Goal: Complete application form

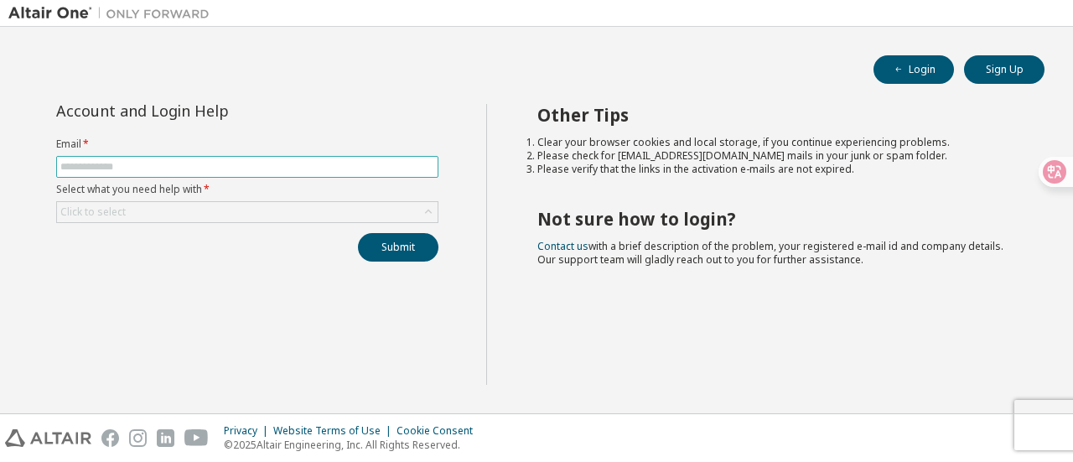
click at [114, 162] on input "text" at bounding box center [247, 166] width 374 height 13
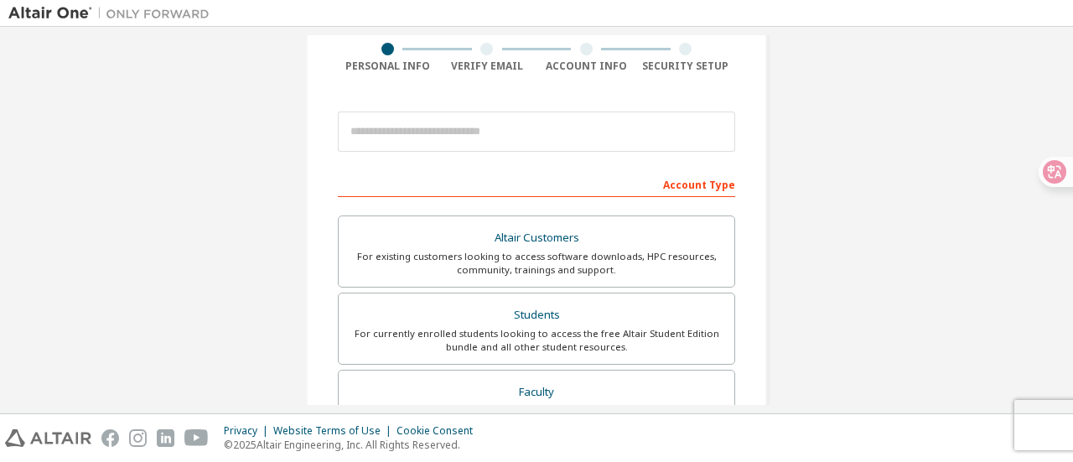
scroll to position [139, 0]
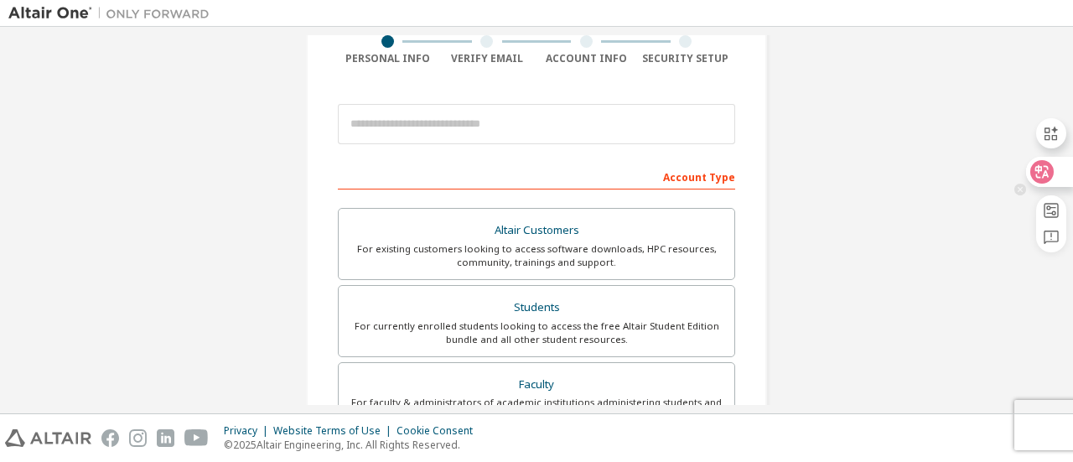
click at [1050, 168] on icon at bounding box center [1042, 172] width 17 height 17
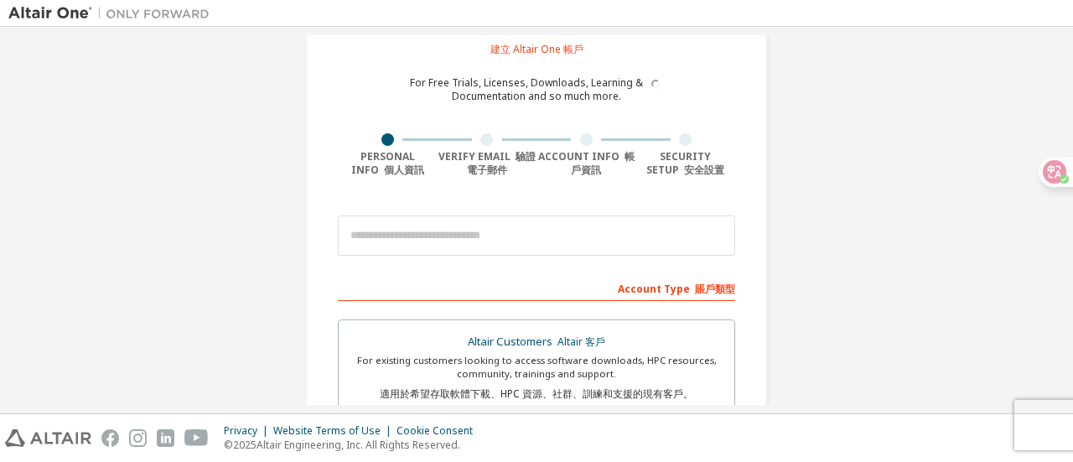
scroll to position [65, 0]
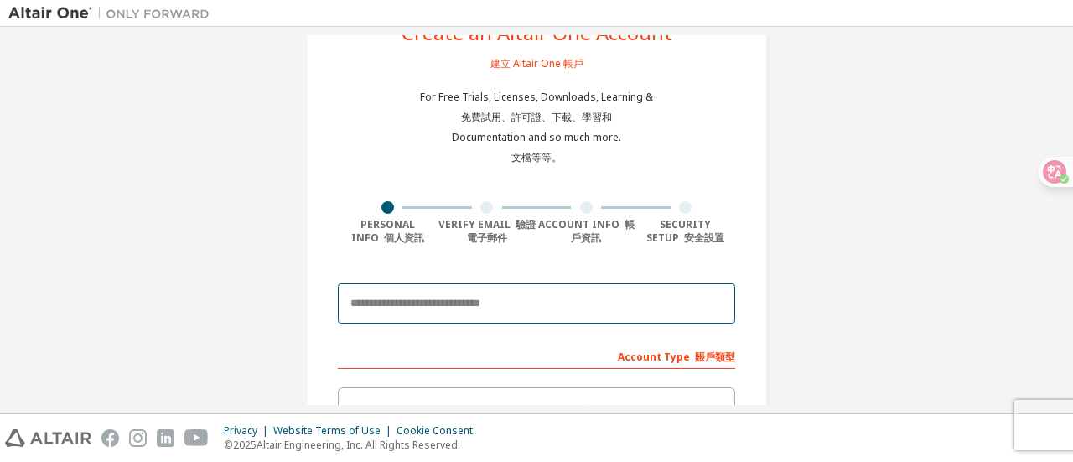
click at [651, 294] on input "email" at bounding box center [536, 303] width 397 height 40
type input "**********"
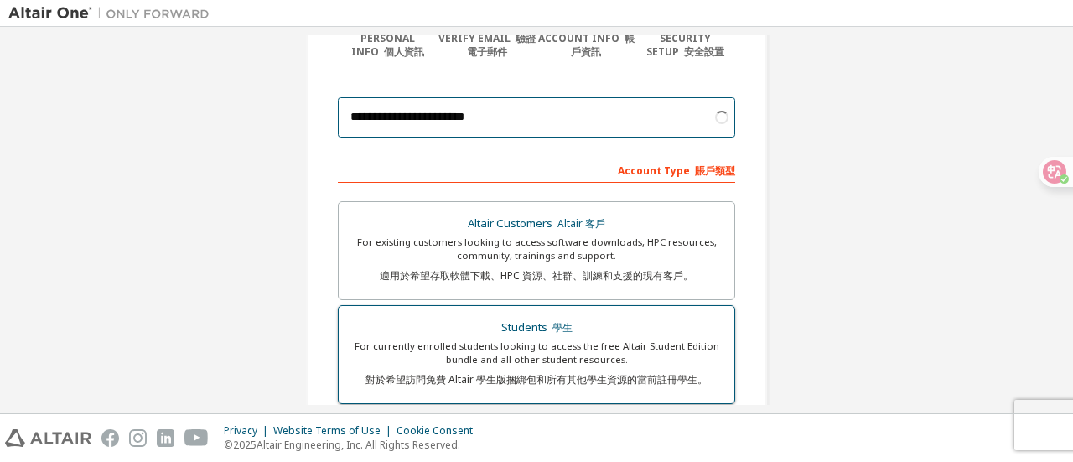
scroll to position [260, 0]
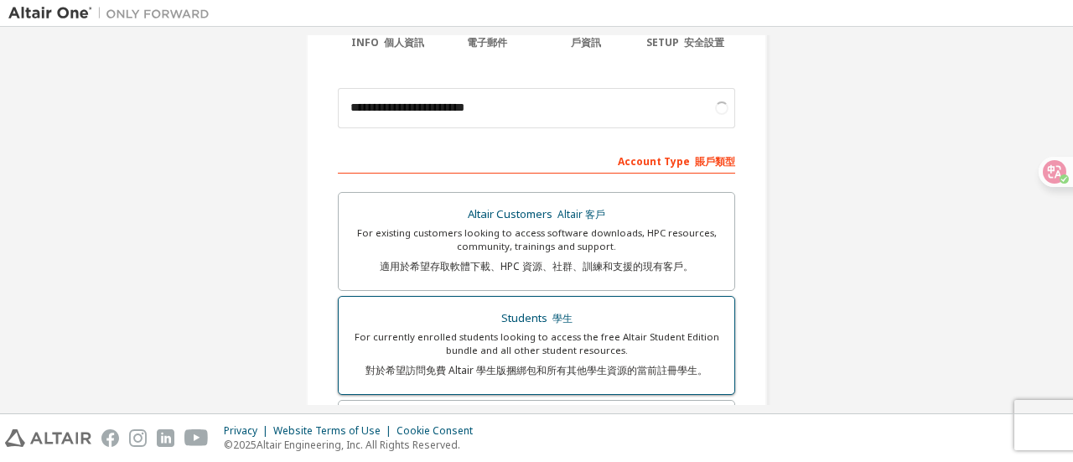
click at [506, 323] on div "Students 學生" at bounding box center [537, 318] width 376 height 23
click at [620, 353] on div "For currently enrolled students looking to access the free Altair Student Editi…" at bounding box center [537, 357] width 376 height 54
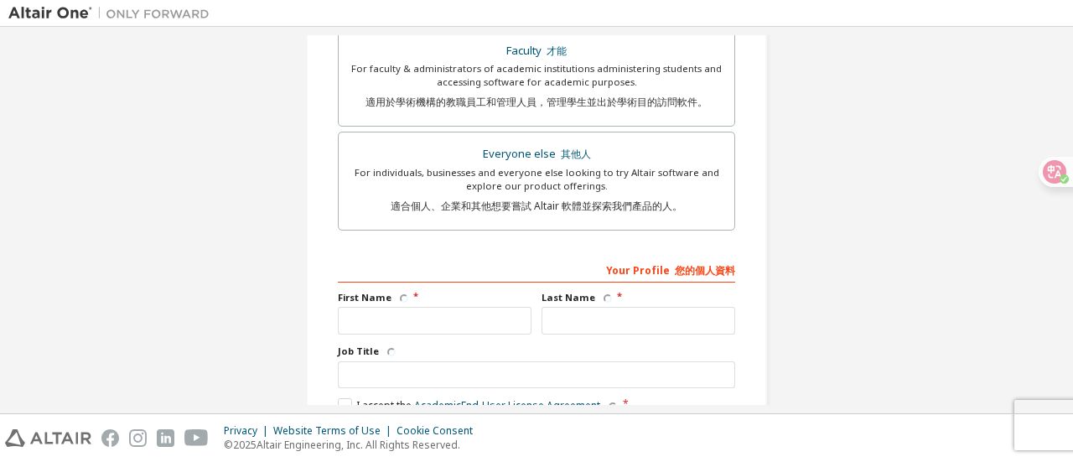
scroll to position [703, 0]
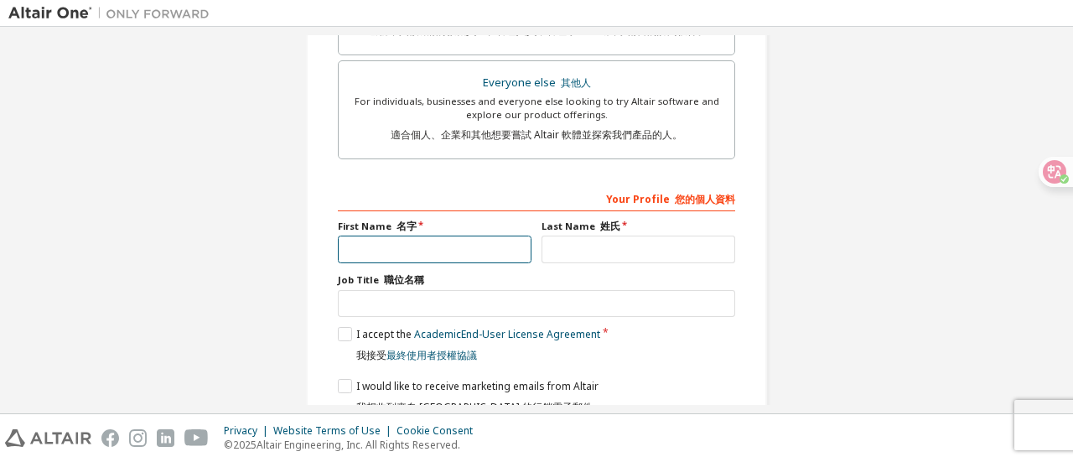
click at [462, 252] on input "text" at bounding box center [435, 250] width 194 height 28
type input "******"
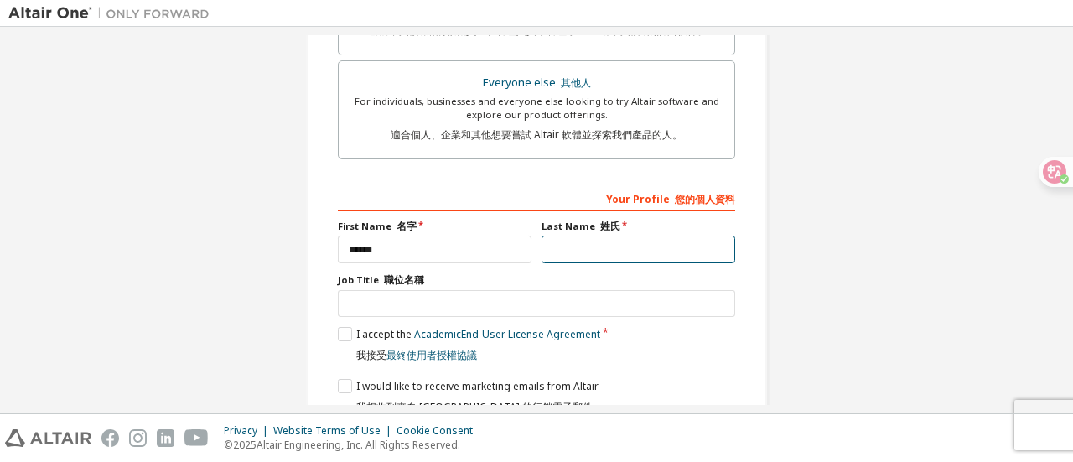
click at [564, 261] on input "text" at bounding box center [639, 250] width 194 height 28
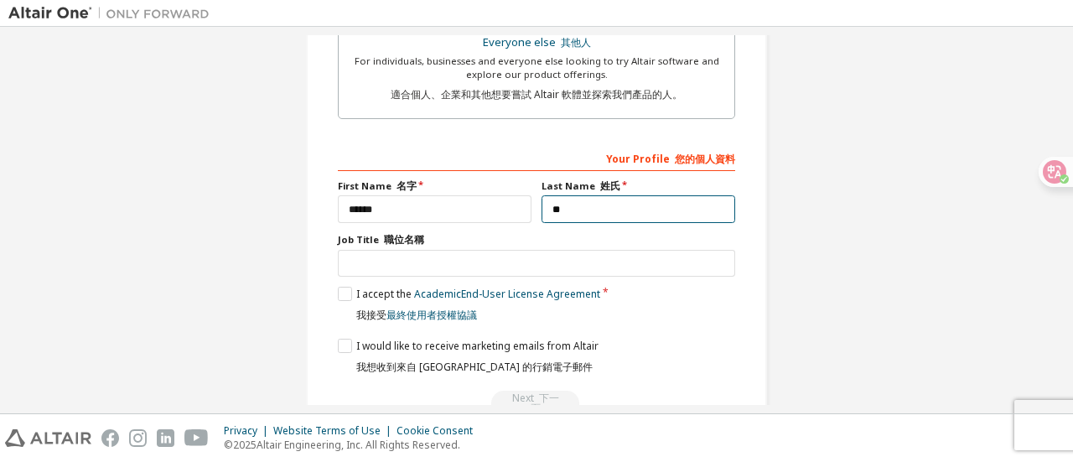
scroll to position [758, 0]
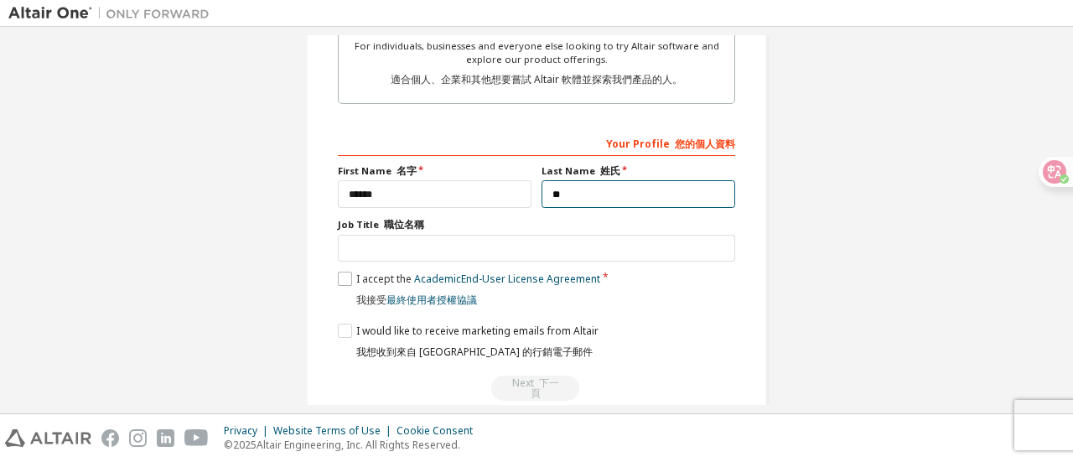
type input "**"
click at [344, 278] on label "I accept the Academic End-User License Agreement 我接受 最終使用者授權協議" at bounding box center [469, 293] width 262 height 42
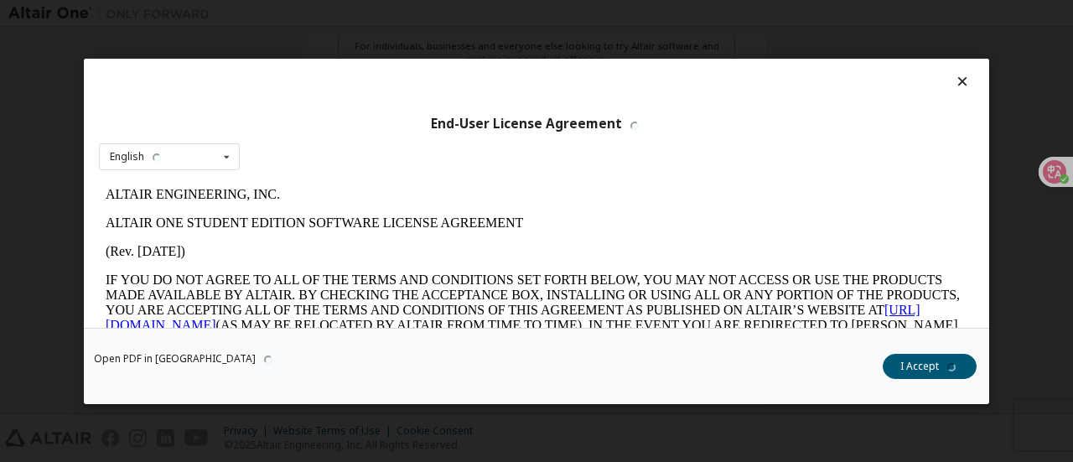
scroll to position [0, 0]
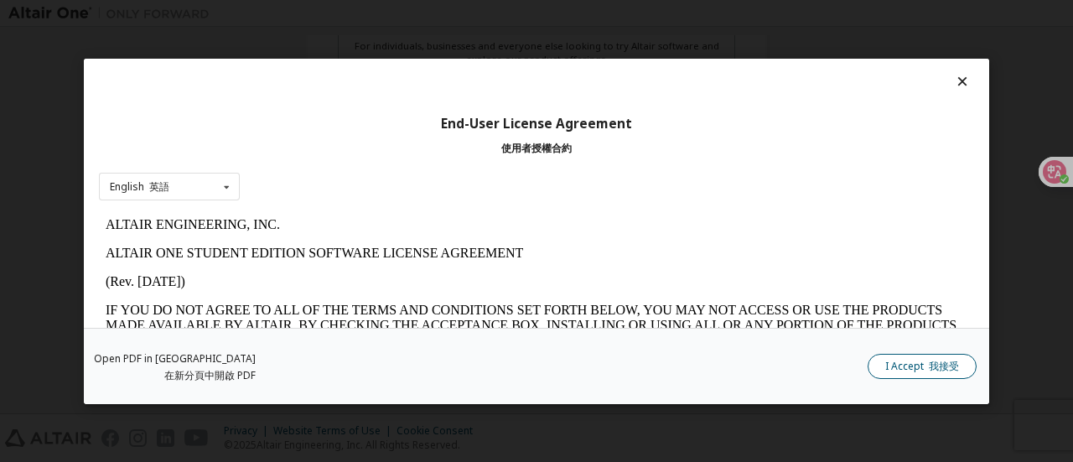
click at [918, 367] on button "I Accept 我接受" at bounding box center [922, 365] width 109 height 25
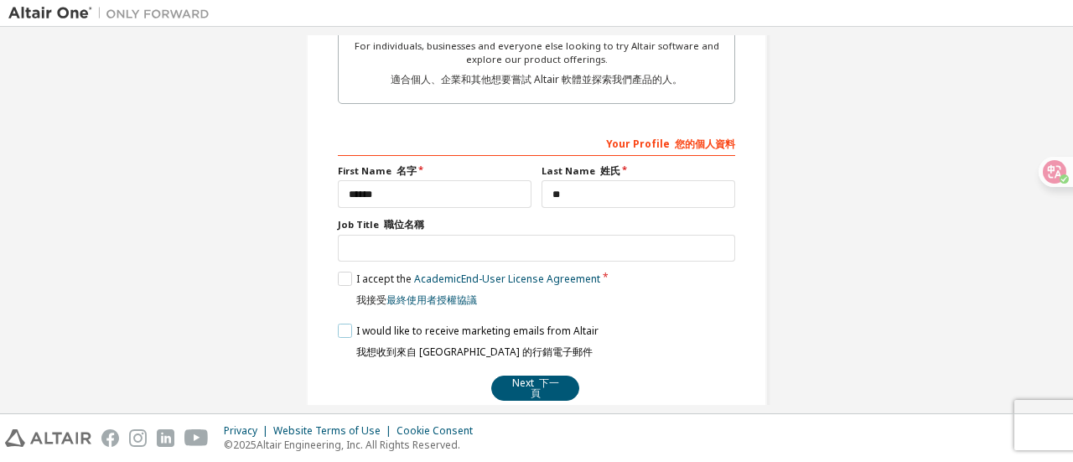
click at [340, 333] on label "I would like to receive marketing emails from Altair 我想收到來自 Altair 的行銷電子郵件" at bounding box center [468, 345] width 261 height 42
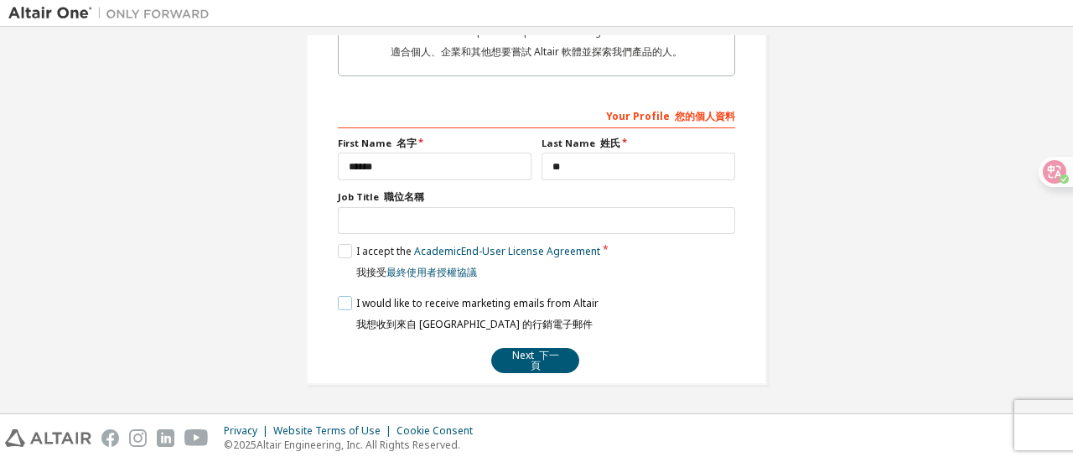
click at [344, 304] on label "I would like to receive marketing emails from Altair 我想收到來自 Altair 的行銷電子郵件" at bounding box center [468, 317] width 261 height 42
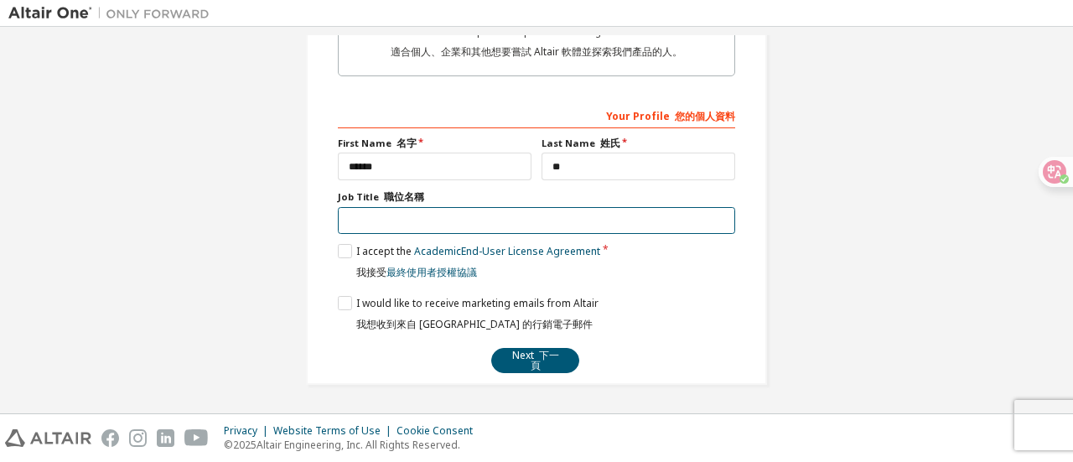
click at [437, 226] on input "text" at bounding box center [536, 221] width 397 height 28
type input "*"
paste input "**********"
type input "**********"
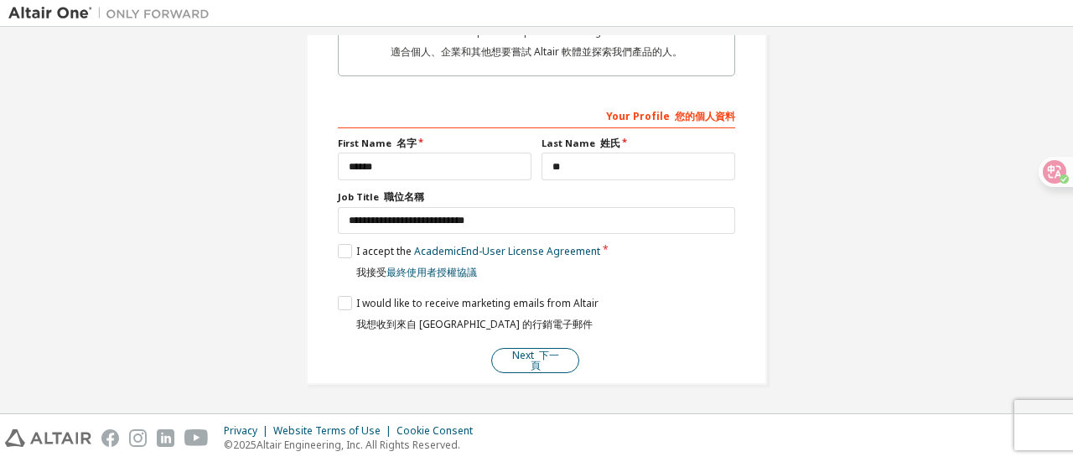
click at [512, 355] on button "Next 下一頁" at bounding box center [535, 360] width 88 height 25
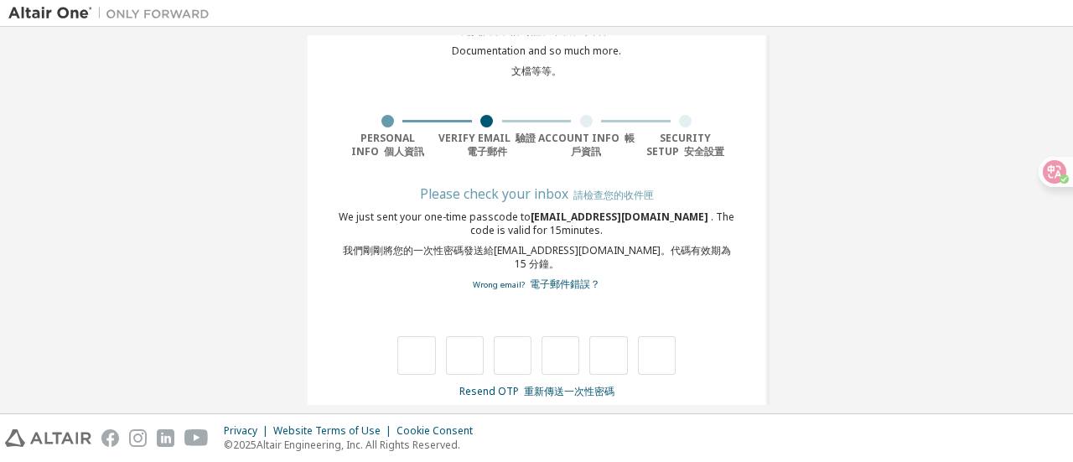
scroll to position [174, 0]
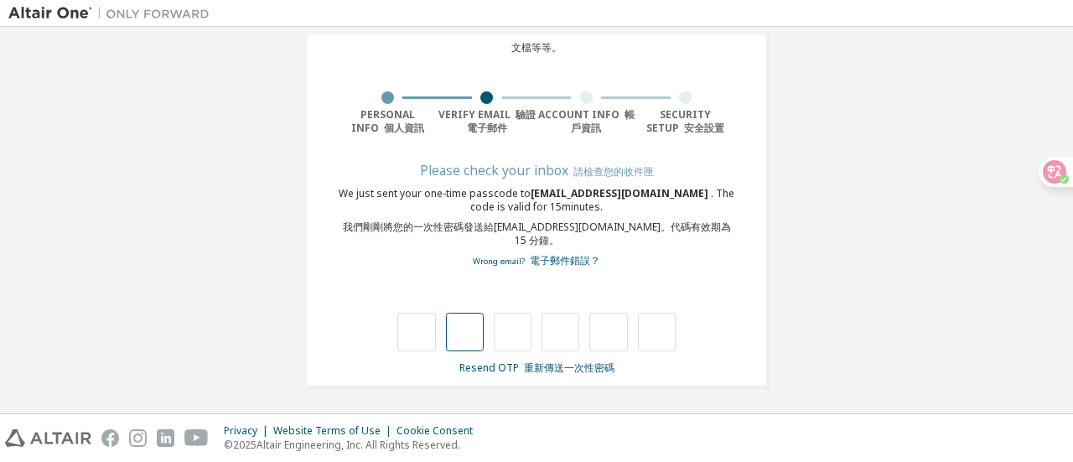
type input "*"
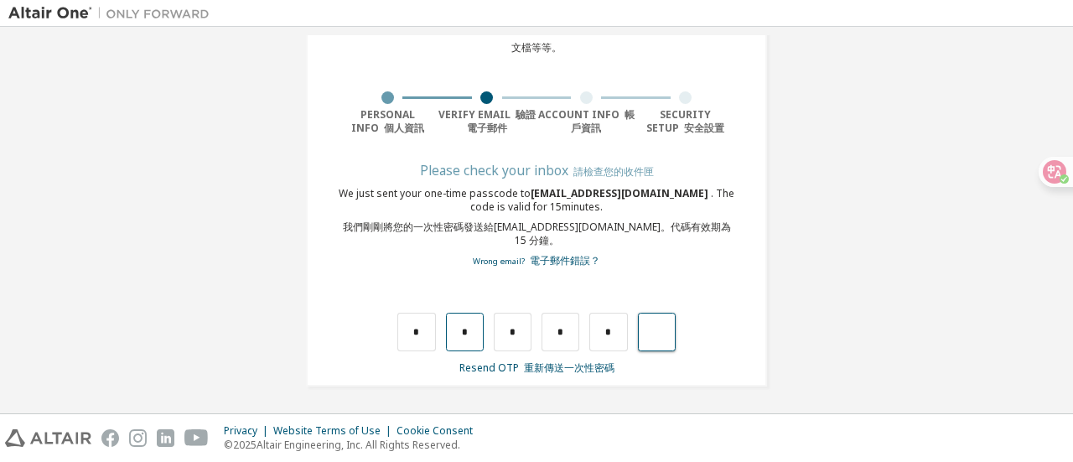
type input "*"
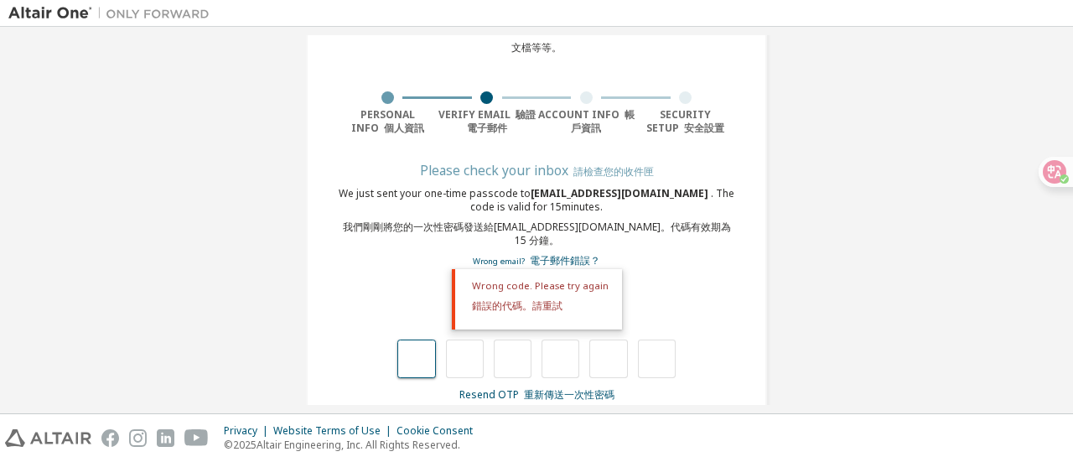
click at [414, 366] on input "text" at bounding box center [416, 359] width 38 height 39
type input "*"
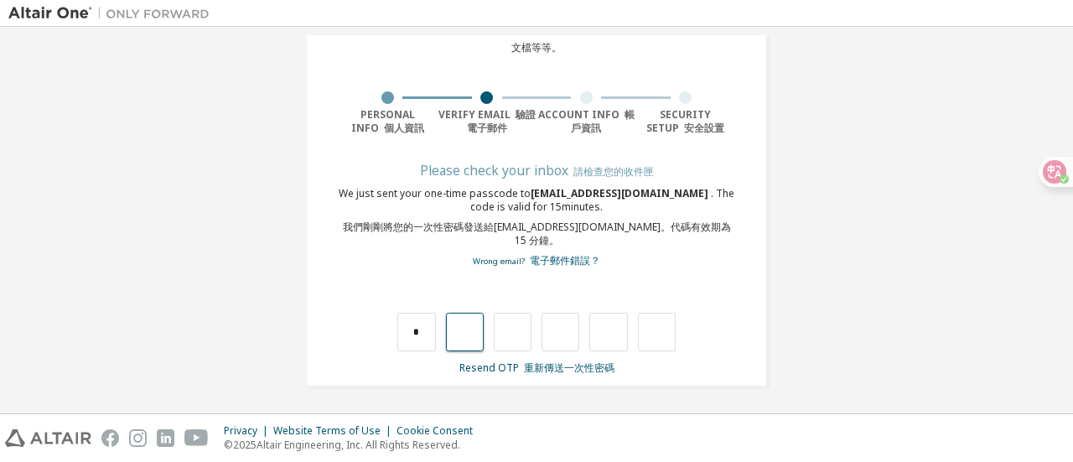
type input "*"
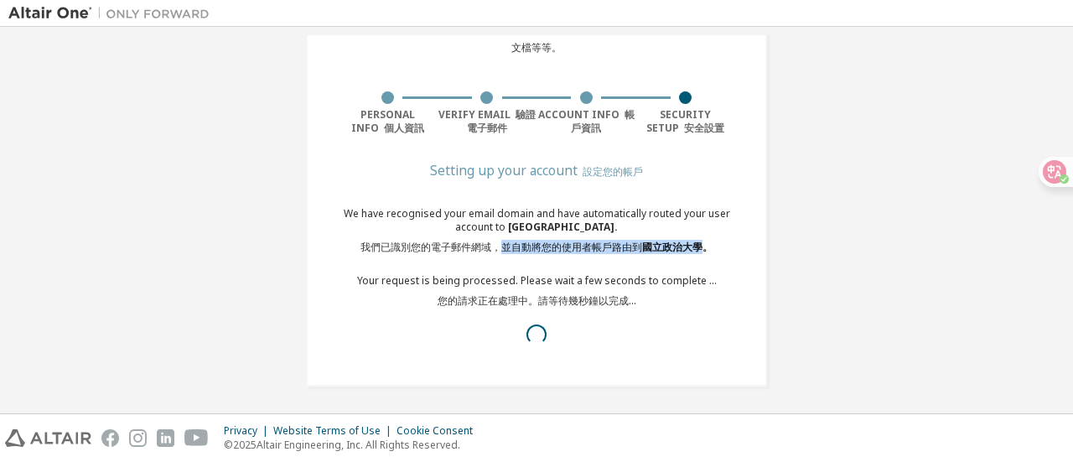
drag, startPoint x: 500, startPoint y: 244, endPoint x: 696, endPoint y: 244, distance: 196.2
click at [696, 244] on font "我們已識別您的電子郵件網域，並自動將您的使用者帳戶路由到 國立政治大學。" at bounding box center [537, 247] width 352 height 14
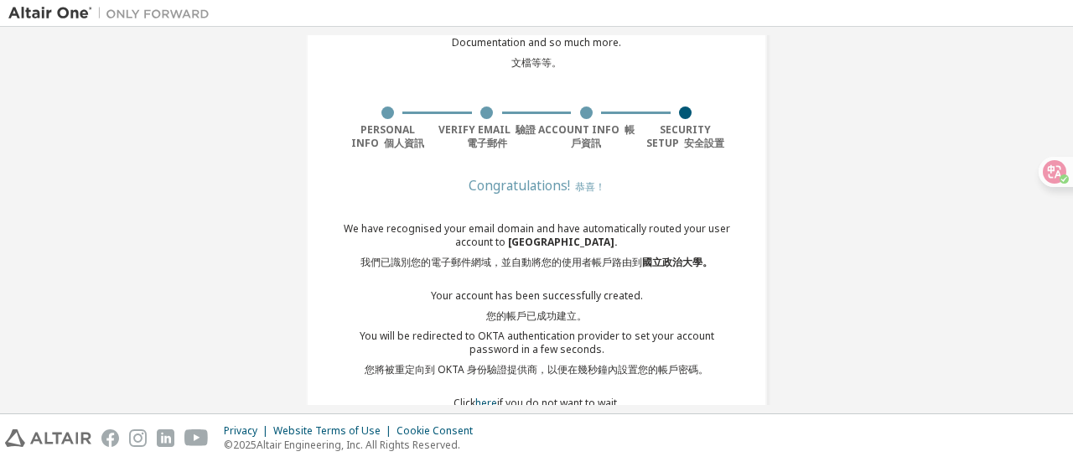
scroll to position [158, 0]
